Goal: Transaction & Acquisition: Book appointment/travel/reservation

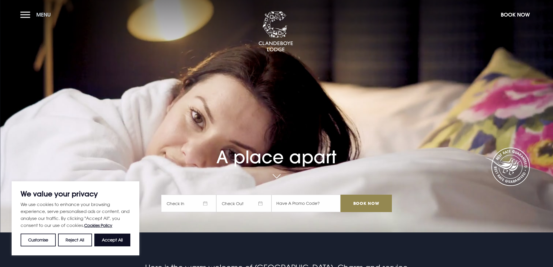
click at [30, 12] on button "Menu" at bounding box center [36, 14] width 33 height 12
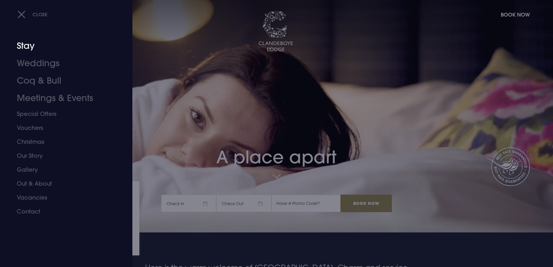
click at [24, 48] on link "Stay" at bounding box center [63, 45] width 92 height 17
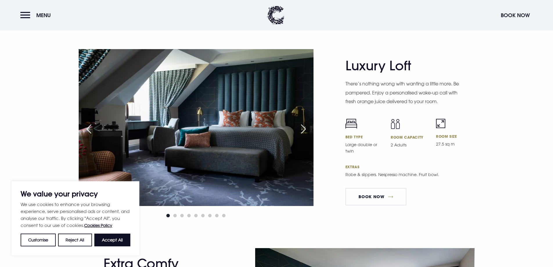
scroll to position [1249, 0]
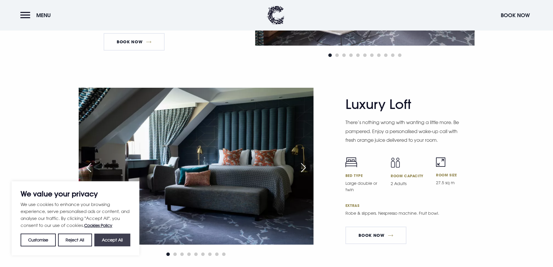
click at [115, 242] on button "Accept All" at bounding box center [112, 240] width 36 height 13
checkbox input "true"
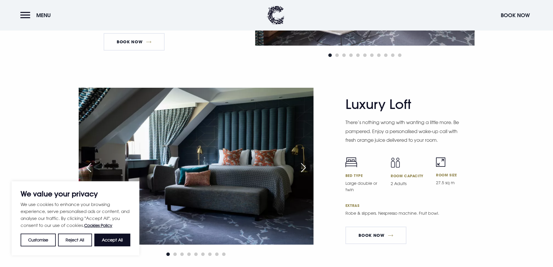
checkbox input "true"
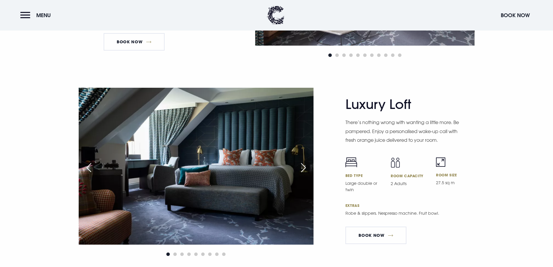
click at [305, 166] on div "Next slide" at bounding box center [303, 167] width 15 height 13
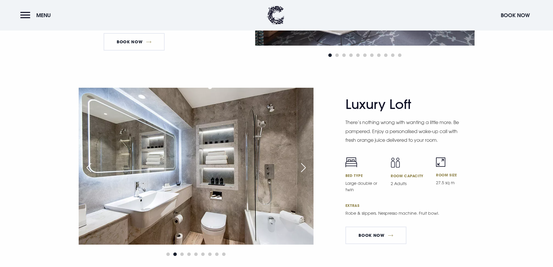
click at [303, 166] on div "Next slide" at bounding box center [303, 167] width 15 height 13
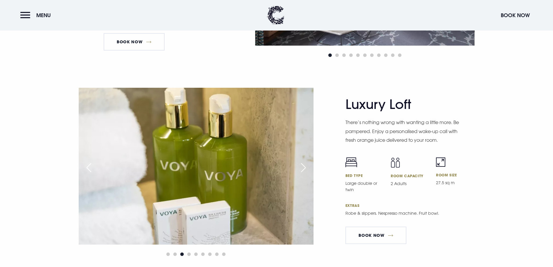
click at [303, 166] on div "Next slide" at bounding box center [303, 167] width 15 height 13
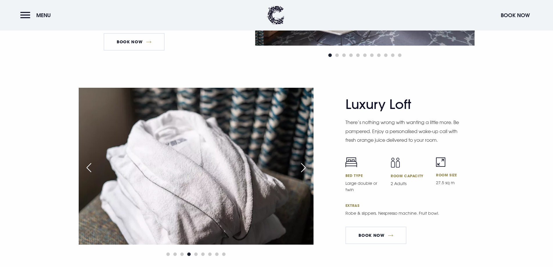
click at [303, 166] on div "Next slide" at bounding box center [303, 167] width 15 height 13
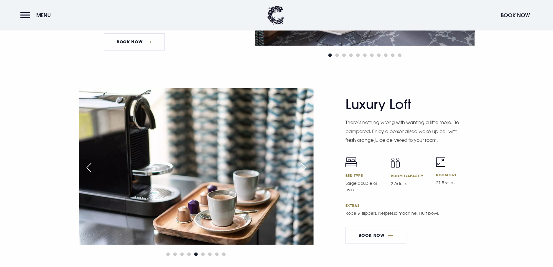
click at [303, 166] on div "Next slide" at bounding box center [303, 167] width 15 height 13
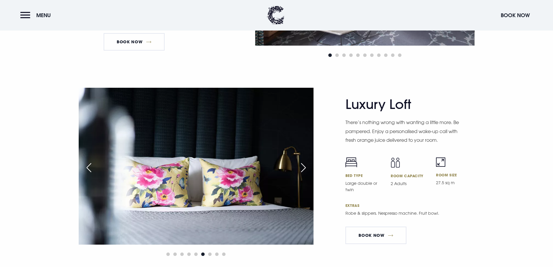
click at [303, 166] on div "Next slide" at bounding box center [303, 167] width 15 height 13
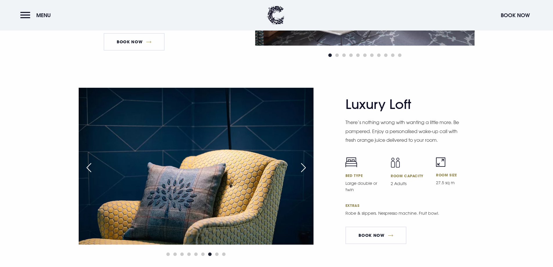
click at [303, 166] on div "Next slide" at bounding box center [303, 167] width 15 height 13
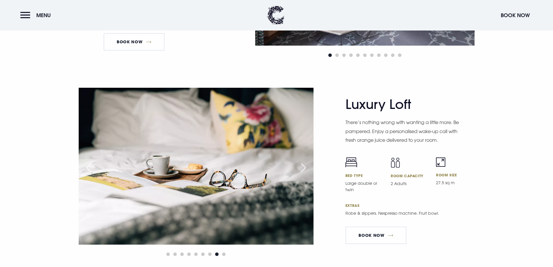
click at [303, 166] on div "Next slide" at bounding box center [303, 167] width 15 height 13
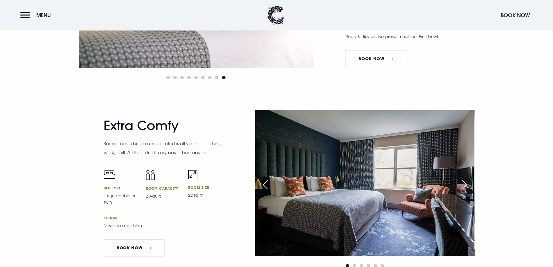
scroll to position [1452, 0]
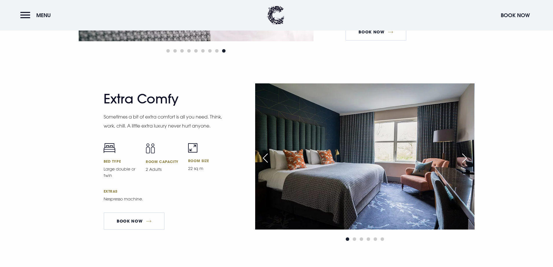
click at [466, 159] on div "Next slide" at bounding box center [464, 158] width 15 height 13
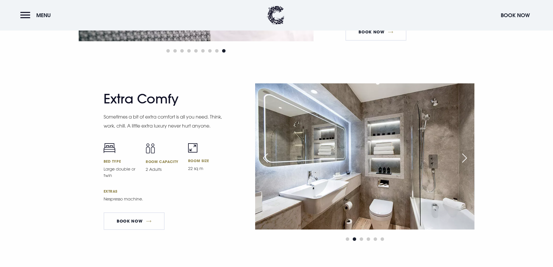
click at [464, 160] on div "Next slide" at bounding box center [464, 158] width 15 height 13
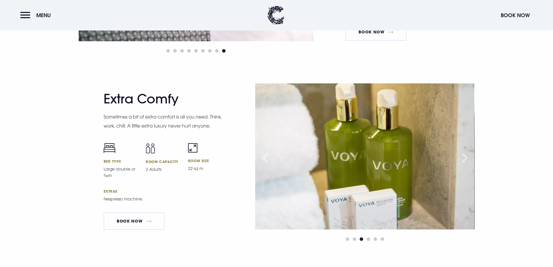
click at [464, 160] on div "Next slide" at bounding box center [464, 158] width 15 height 13
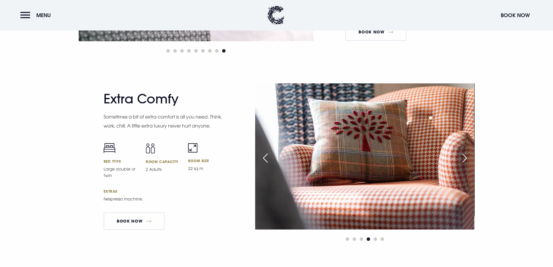
click at [464, 160] on div "Next slide" at bounding box center [464, 158] width 15 height 13
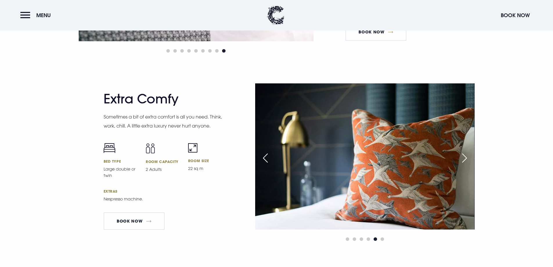
click at [464, 161] on div "Next slide" at bounding box center [464, 158] width 15 height 13
click at [465, 160] on div "Next slide" at bounding box center [464, 158] width 15 height 13
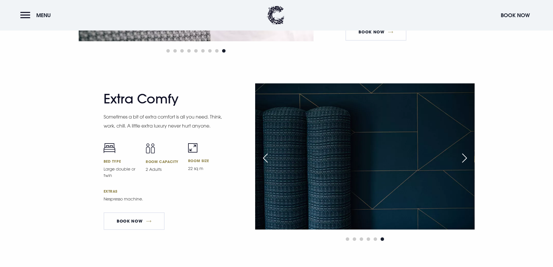
click at [465, 160] on div "Next slide" at bounding box center [464, 158] width 15 height 13
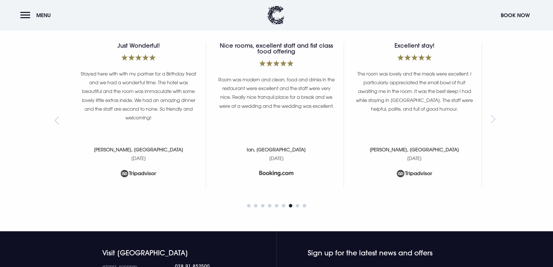
scroll to position [2578, 0]
